Goal: Task Accomplishment & Management: Manage account settings

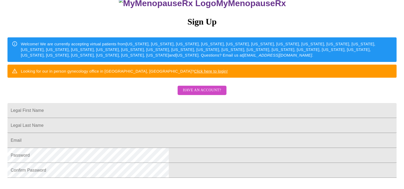
scroll to position [53, 0]
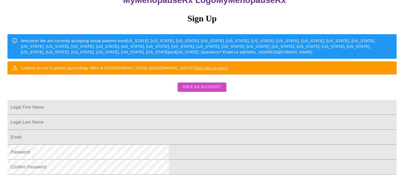
click at [204, 91] on span "Have an account?" at bounding box center [202, 87] width 38 height 7
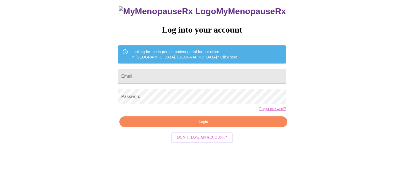
scroll to position [7, 0]
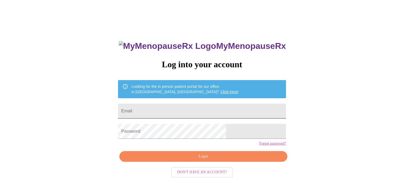
click at [180, 112] on input "Email" at bounding box center [202, 111] width 168 height 15
type input "[PERSON_NAME][EMAIL_ADDRESS][DOMAIN_NAME]"
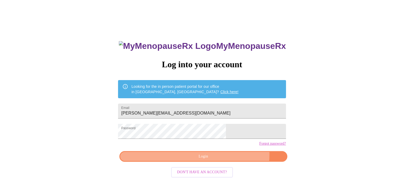
click at [224, 160] on span "Login" at bounding box center [203, 156] width 155 height 7
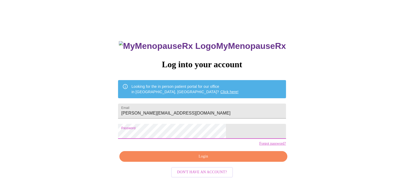
click at [109, 136] on div "MyMenopauseRx Log into your account Looking for the in person patient portal fo…" at bounding box center [202, 108] width 400 height 227
click at [207, 160] on span "Login" at bounding box center [203, 156] width 155 height 7
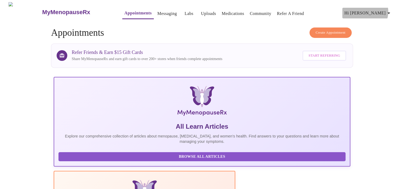
click at [390, 10] on icon "button" at bounding box center [389, 13] width 6 height 6
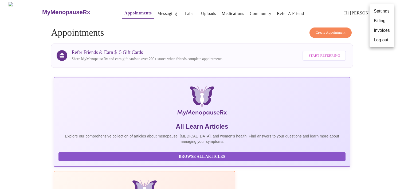
click at [392, 69] on div at bounding box center [204, 94] width 408 height 189
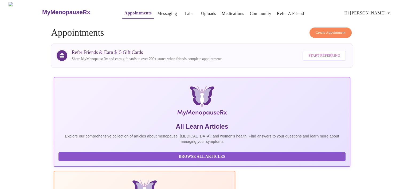
click at [50, 14] on link "MyMenopauseRx" at bounding box center [77, 12] width 70 height 19
click at [51, 9] on h3 "MyMenopauseRx" at bounding box center [66, 12] width 48 height 7
click at [391, 10] on icon "button" at bounding box center [389, 13] width 6 height 6
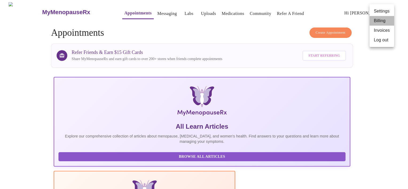
click at [379, 19] on li "Billing" at bounding box center [382, 21] width 25 height 10
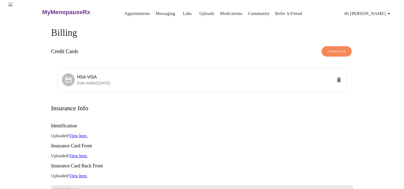
click at [44, 9] on h3 "MyMenopauseRx" at bounding box center [66, 12] width 48 height 7
